Goal: Navigation & Orientation: Find specific page/section

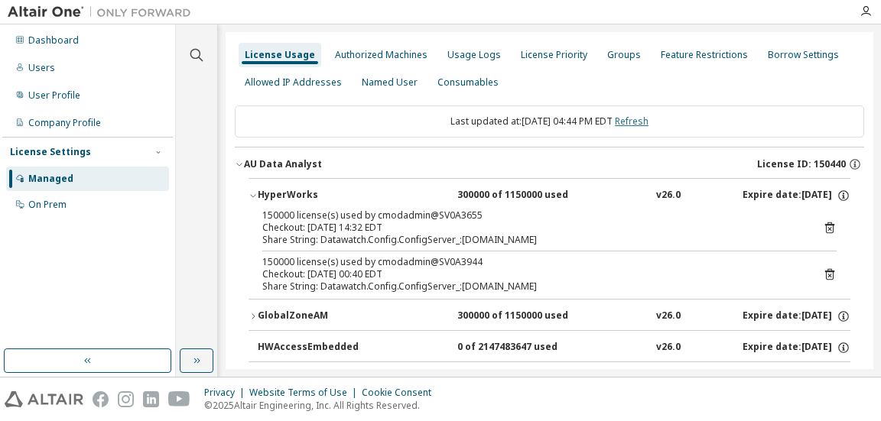
click at [648, 118] on link "Refresh" at bounding box center [632, 121] width 34 height 13
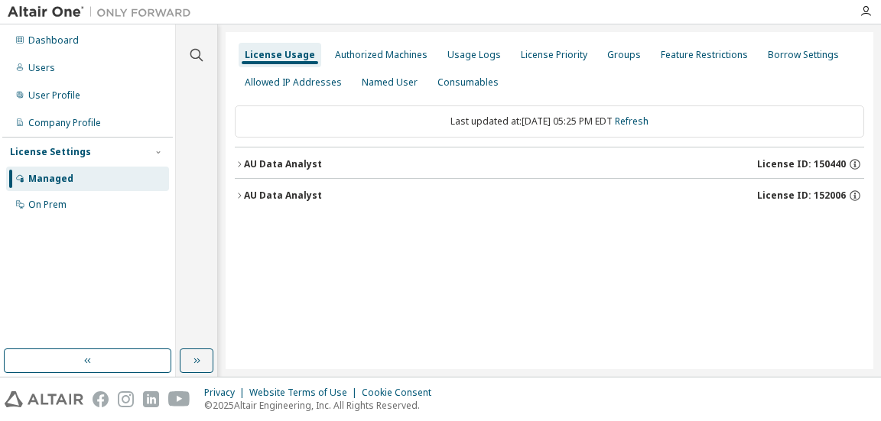
click at [294, 166] on div "AU Data Analyst" at bounding box center [283, 164] width 78 height 12
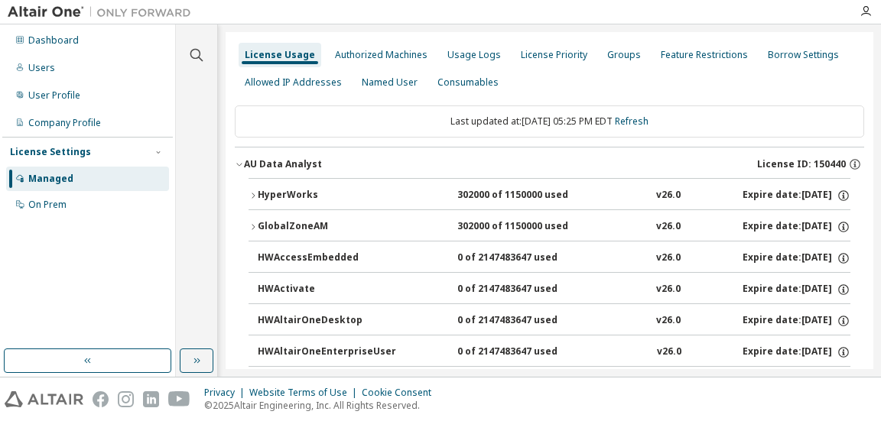
click at [299, 189] on div "HyperWorks" at bounding box center [327, 196] width 138 height 14
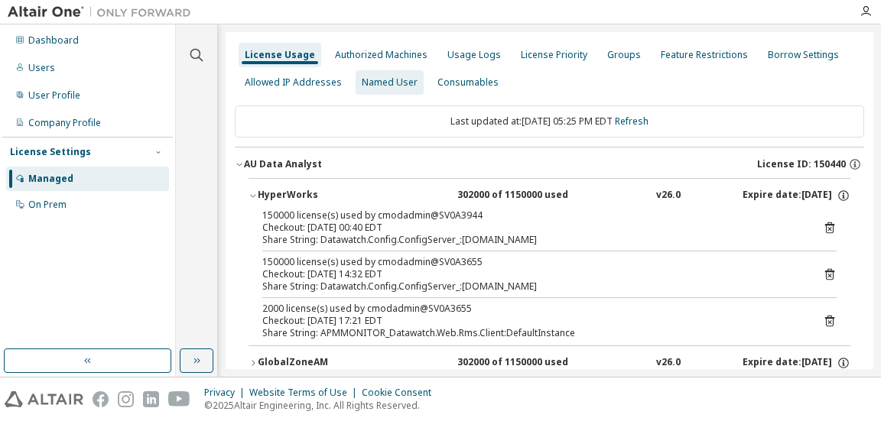
click at [375, 77] on div "Named User" at bounding box center [390, 82] width 56 height 12
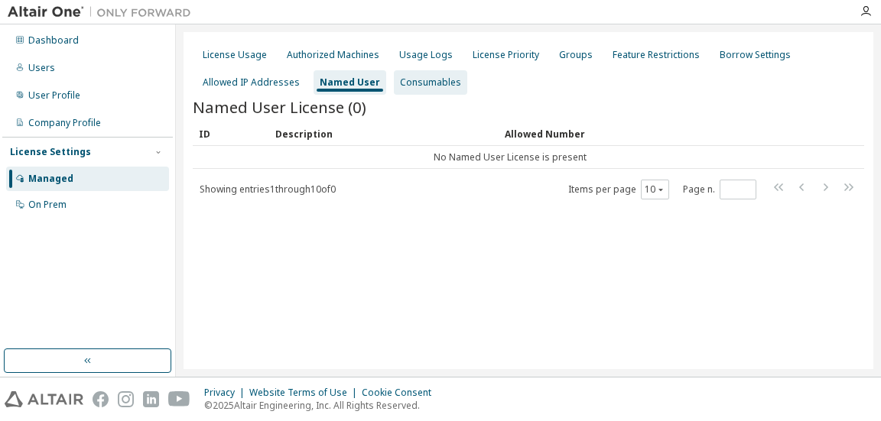
click at [434, 81] on div "Consumables" at bounding box center [430, 82] width 61 height 12
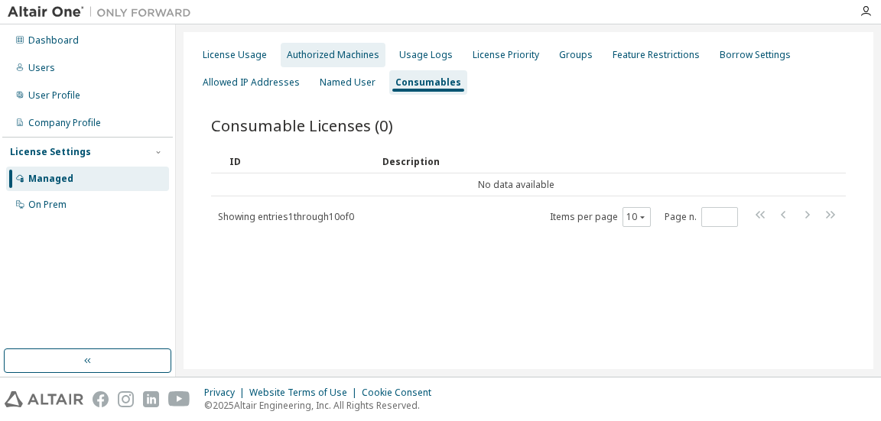
click at [342, 54] on div "Authorized Machines" at bounding box center [333, 55] width 92 height 12
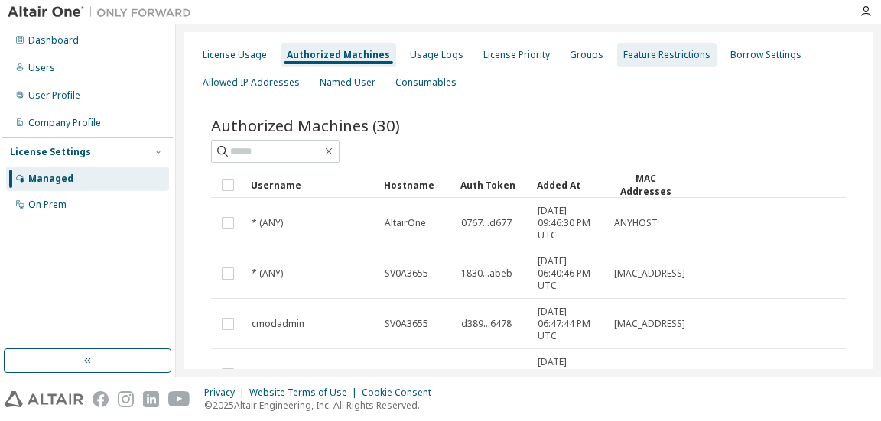
click at [663, 54] on div "Feature Restrictions" at bounding box center [666, 55] width 87 height 12
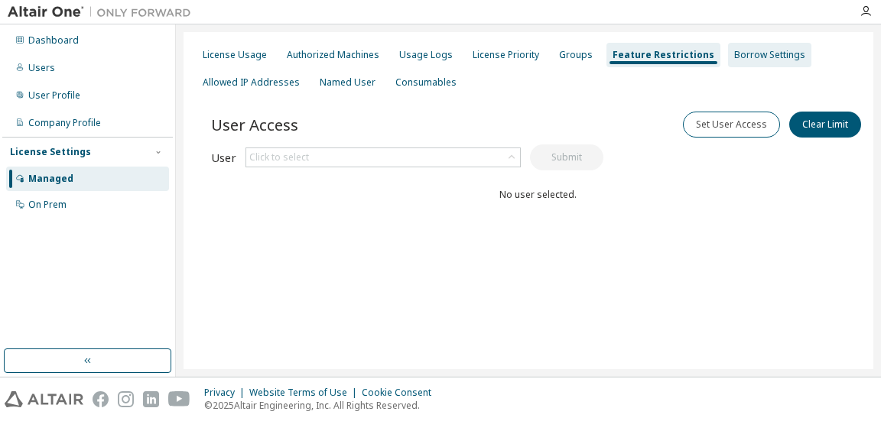
click at [734, 53] on div "Borrow Settings" at bounding box center [769, 55] width 71 height 12
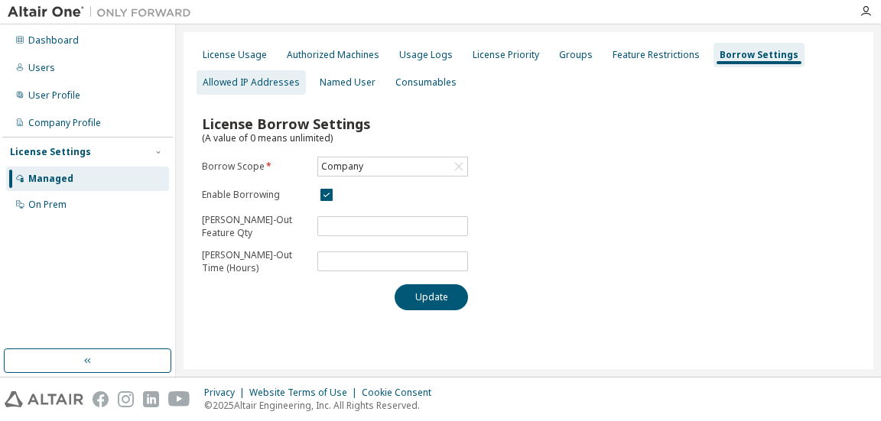
click at [238, 82] on div "Allowed IP Addresses" at bounding box center [251, 82] width 97 height 12
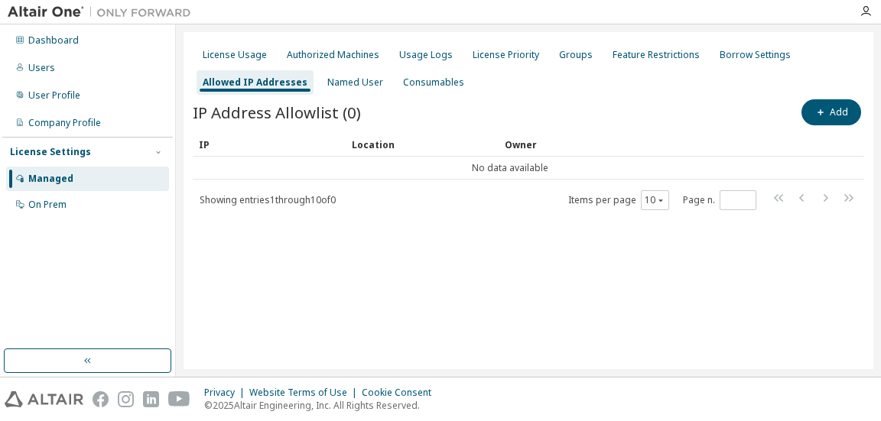
click at [310, 76] on div "License Usage Authorized Machines Usage Logs License Priority Groups Feature Re…" at bounding box center [528, 68] width 671 height 55
click at [346, 79] on div "Named User" at bounding box center [355, 82] width 56 height 12
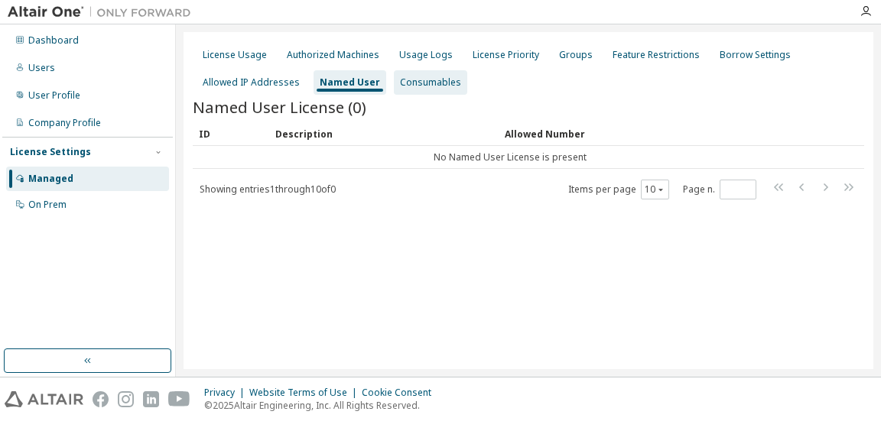
click at [430, 79] on div "Consumables" at bounding box center [430, 82] width 61 height 12
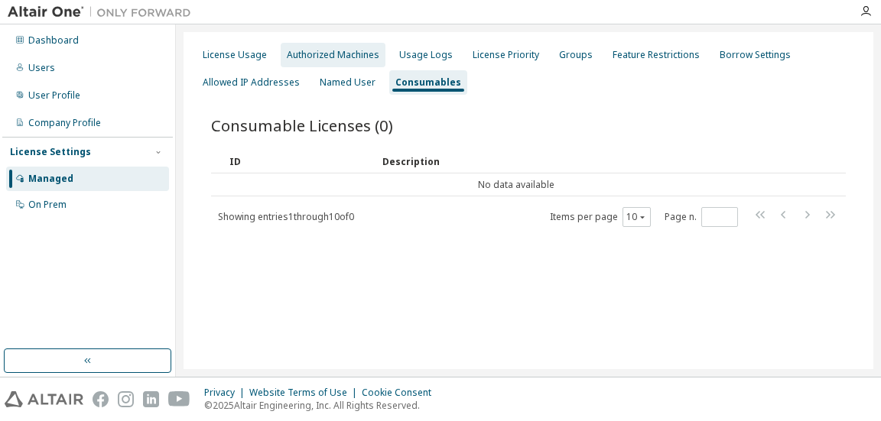
click at [346, 57] on div "Authorized Machines" at bounding box center [333, 55] width 92 height 12
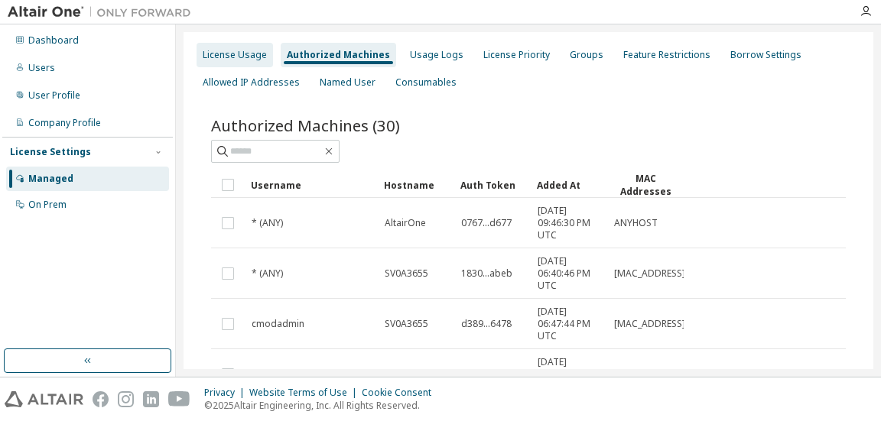
click at [232, 58] on div "License Usage" at bounding box center [235, 55] width 64 height 12
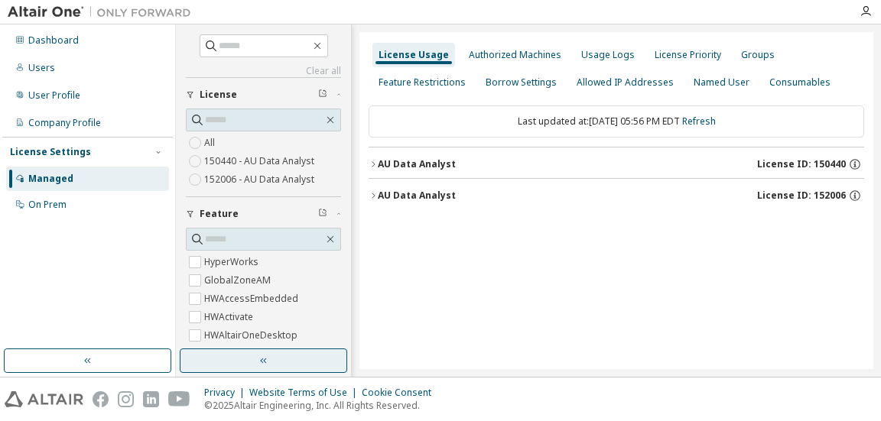
click at [287, 362] on button "button" at bounding box center [263, 361] width 167 height 24
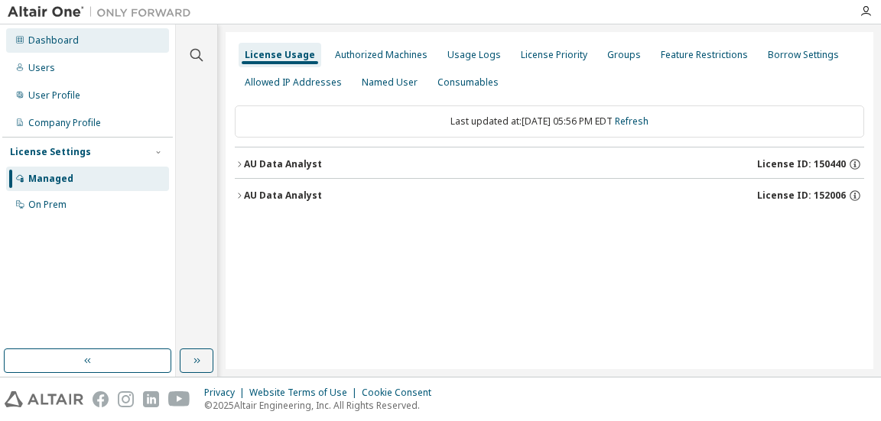
click at [54, 36] on div "Dashboard" at bounding box center [53, 40] width 50 height 12
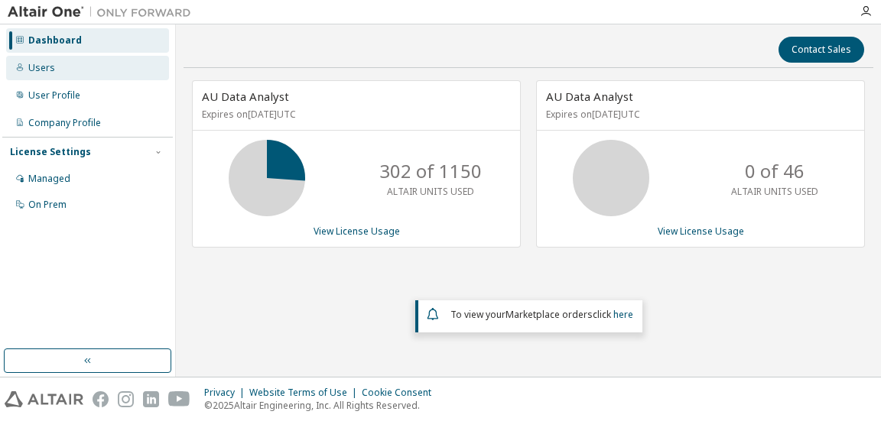
click at [35, 64] on div "Users" at bounding box center [41, 68] width 27 height 12
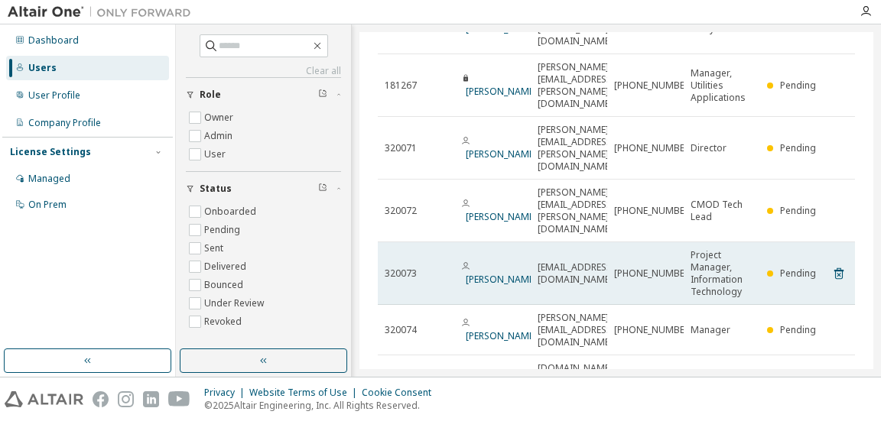
scroll to position [138, 0]
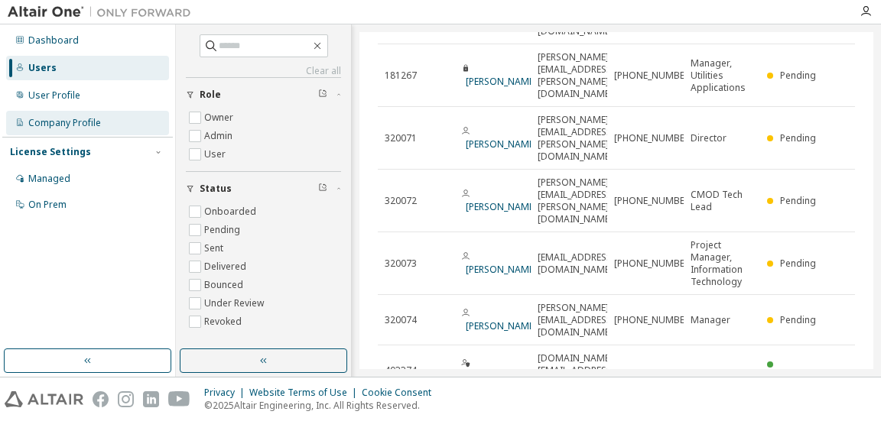
click at [49, 117] on div "Company Profile" at bounding box center [64, 123] width 73 height 12
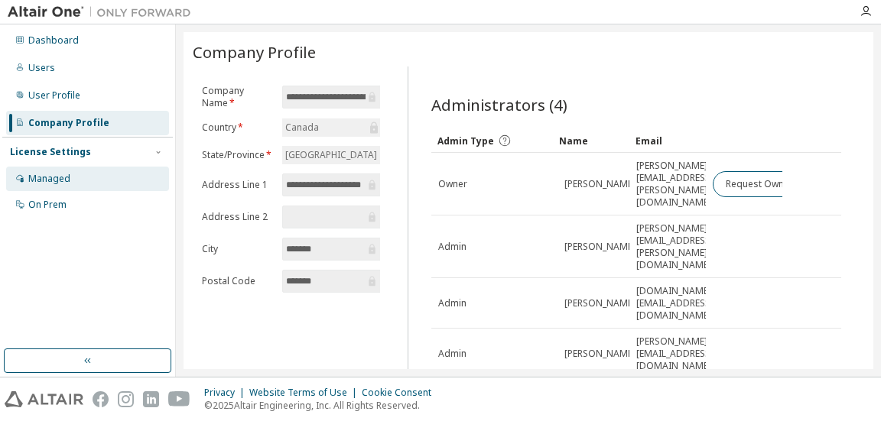
click at [50, 177] on div "Managed" at bounding box center [49, 179] width 42 height 12
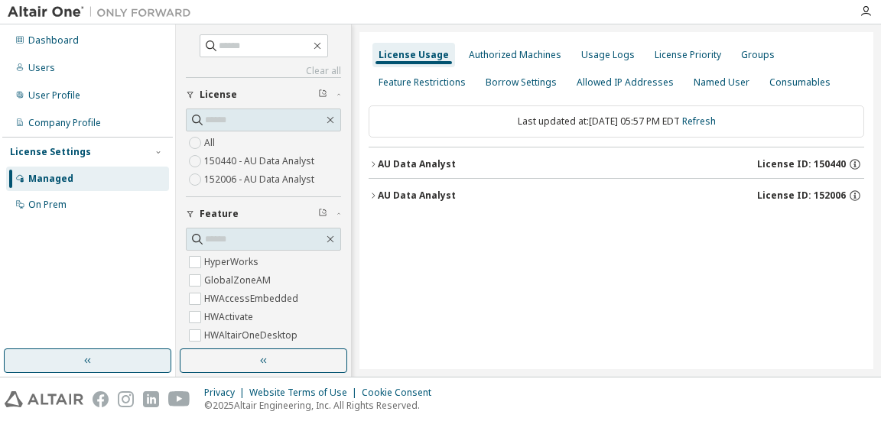
click at [119, 353] on button "button" at bounding box center [87, 361] width 167 height 24
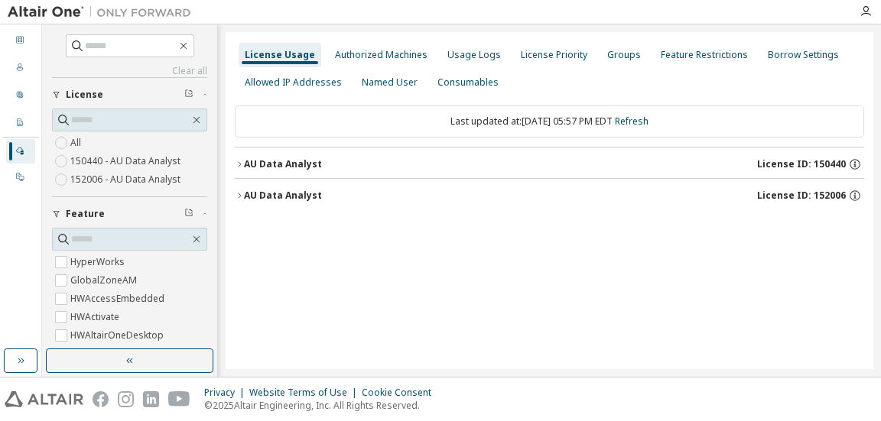
drag, startPoint x: 630, startPoint y: 2, endPoint x: 459, endPoint y: 219, distance: 276.0
click at [459, 219] on div "Last updated at: [DATE] 05:57 PM EDT Refresh AU Data Analyst License ID: 150440…" at bounding box center [549, 158] width 629 height 125
click at [456, 225] on div "License Usage Authorized Machines Usage Logs License Priority Groups Feature Re…" at bounding box center [549, 200] width 647 height 337
